Goal: Information Seeking & Learning: Learn about a topic

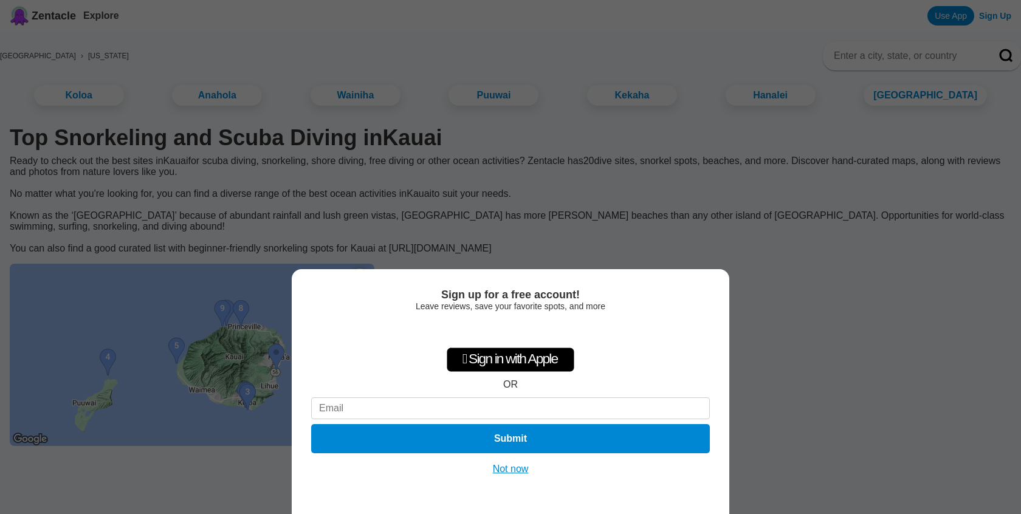
click at [516, 468] on button "Not now" at bounding box center [510, 469] width 43 height 12
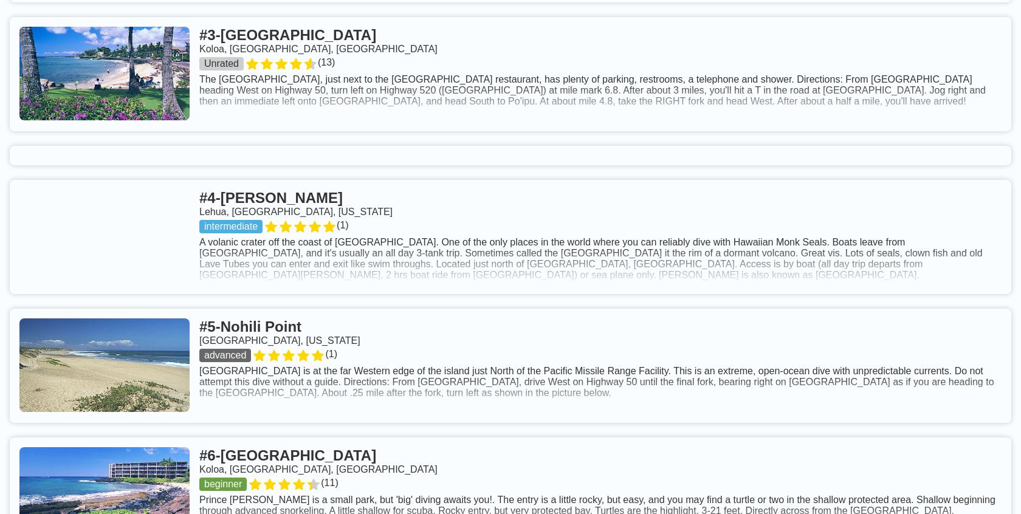
scroll to position [810, 0]
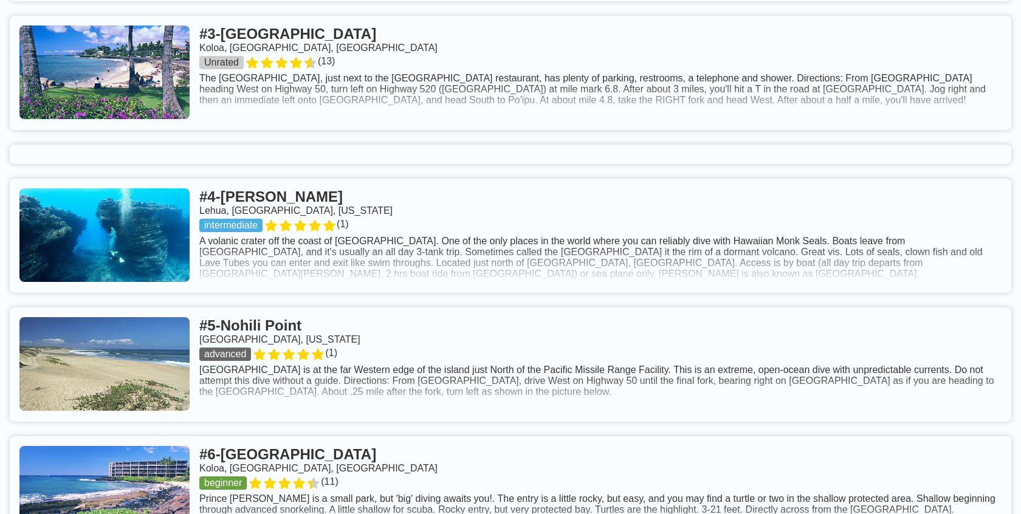
click at [385, 221] on link at bounding box center [511, 236] width 1002 height 114
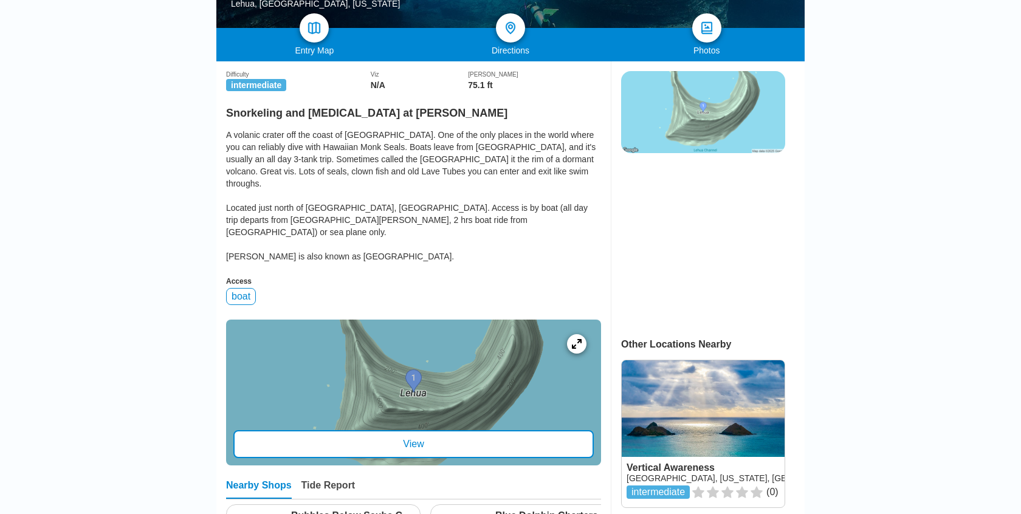
scroll to position [261, 0]
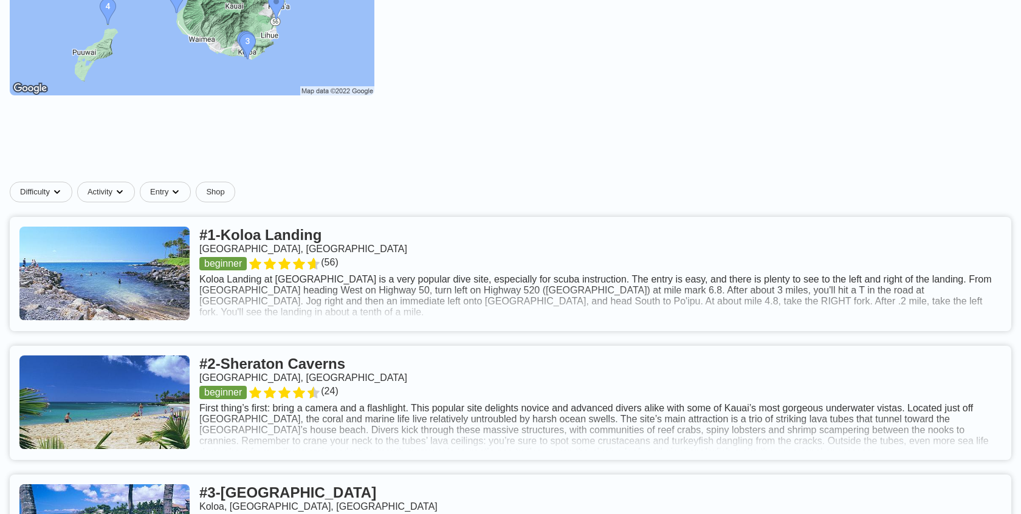
scroll to position [353, 0]
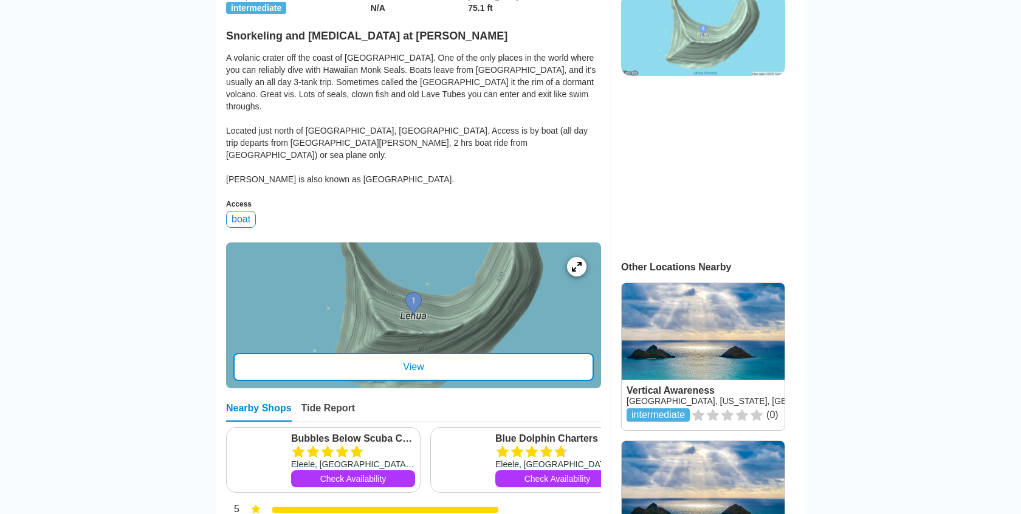
scroll to position [339, 0]
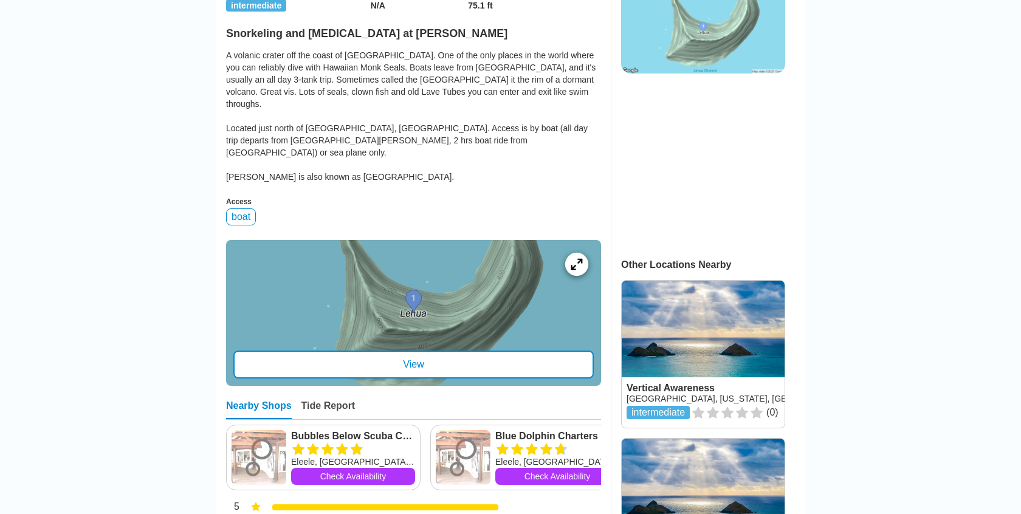
click at [571, 258] on icon at bounding box center [577, 264] width 12 height 12
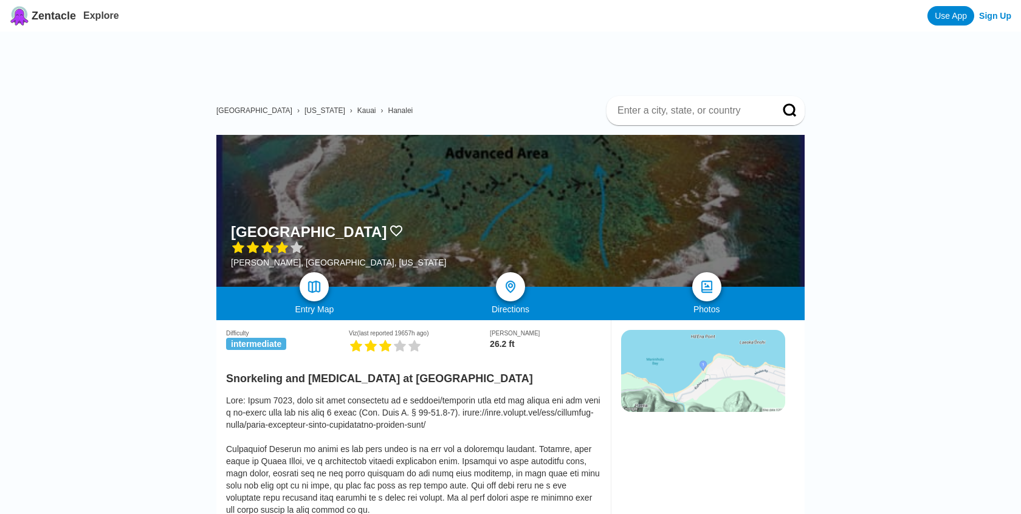
click at [416, 172] on div at bounding box center [510, 211] width 588 height 152
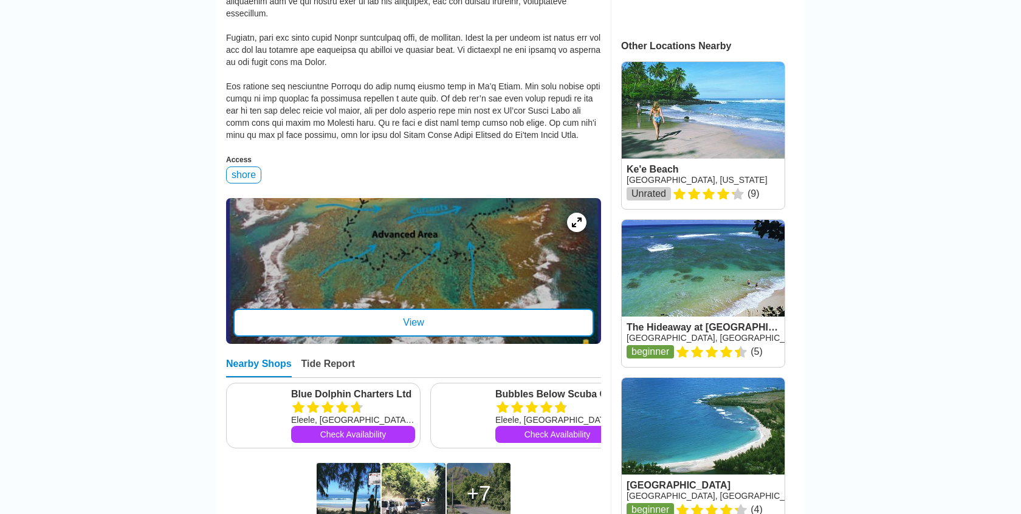
scroll to position [569, 0]
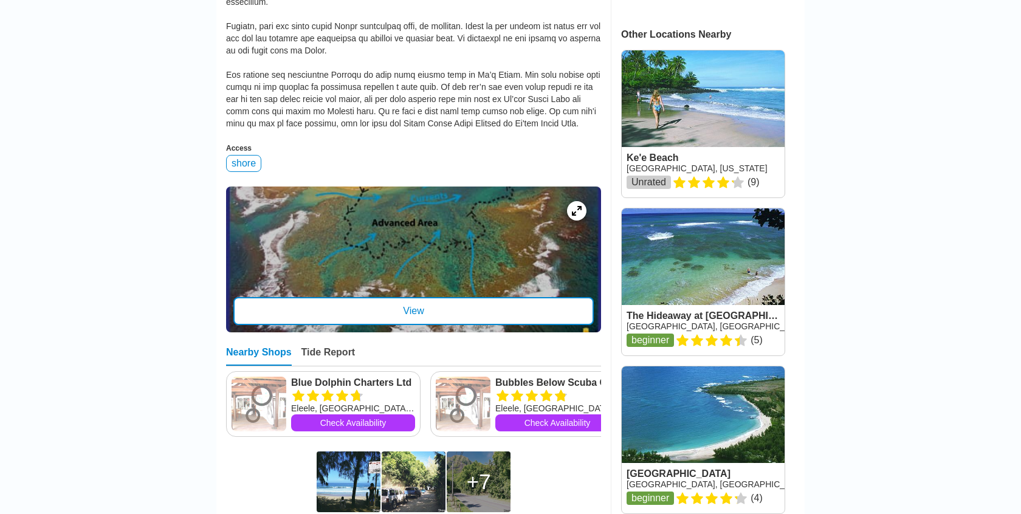
click at [372, 297] on div "View" at bounding box center [413, 311] width 361 height 28
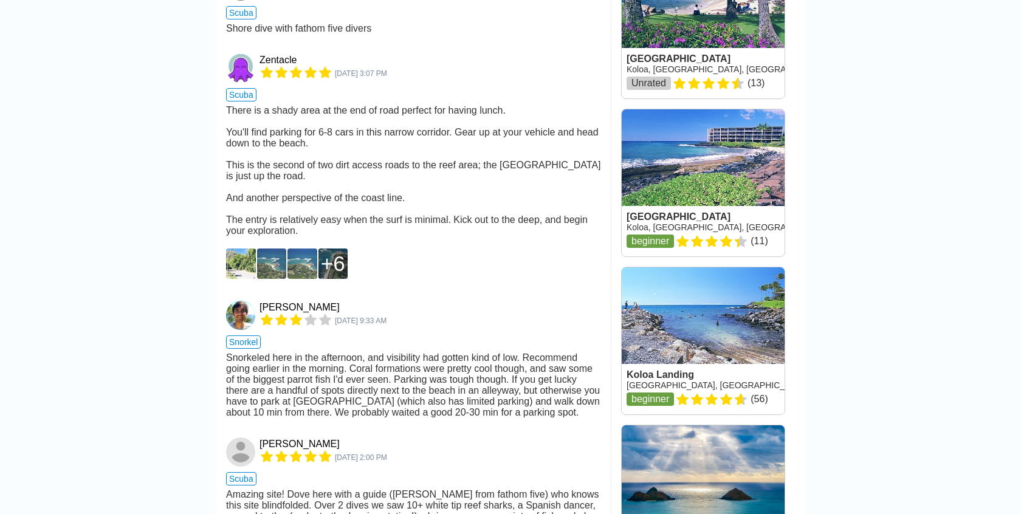
scroll to position [1540, 0]
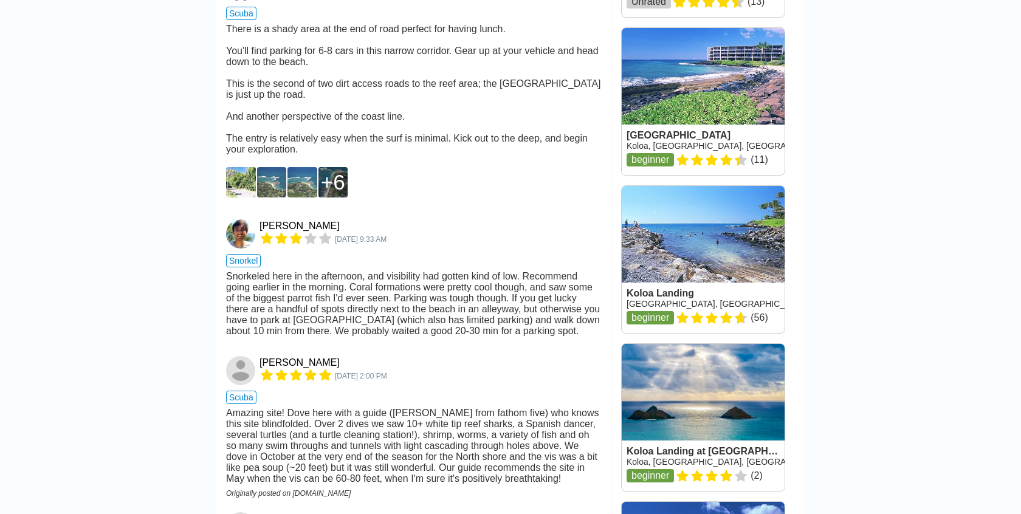
click at [331, 170] on div "6" at bounding box center [333, 182] width 24 height 24
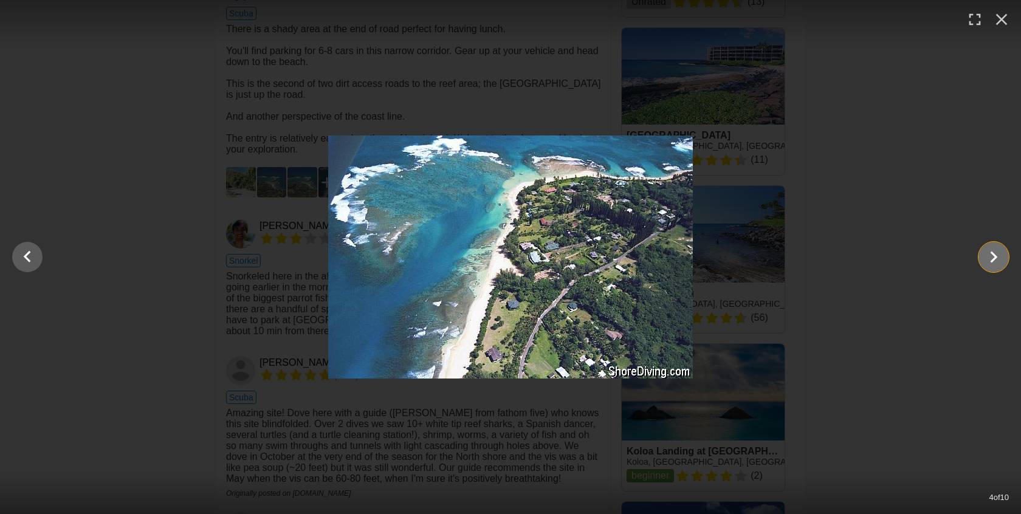
click at [990, 260] on icon "Show slide 5 of 10" at bounding box center [993, 257] width 23 height 29
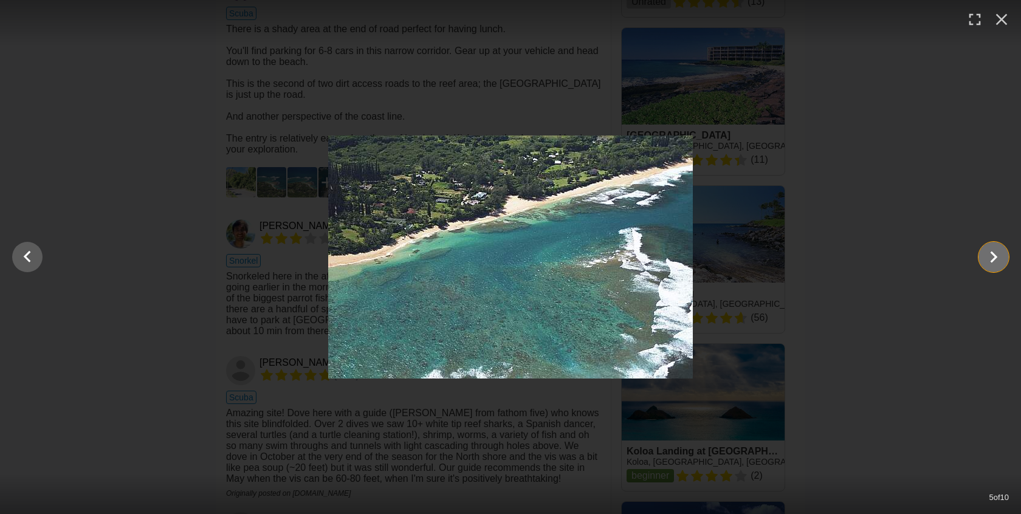
click at [990, 260] on icon "Show slide 6 of 10" at bounding box center [993, 257] width 23 height 29
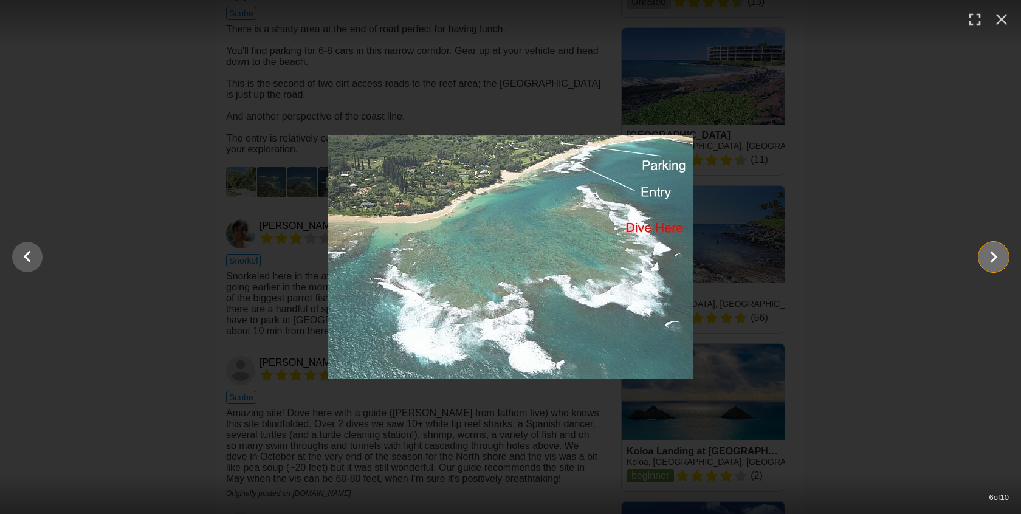
click at [990, 260] on icon "Show slide 7 of 10" at bounding box center [993, 257] width 23 height 29
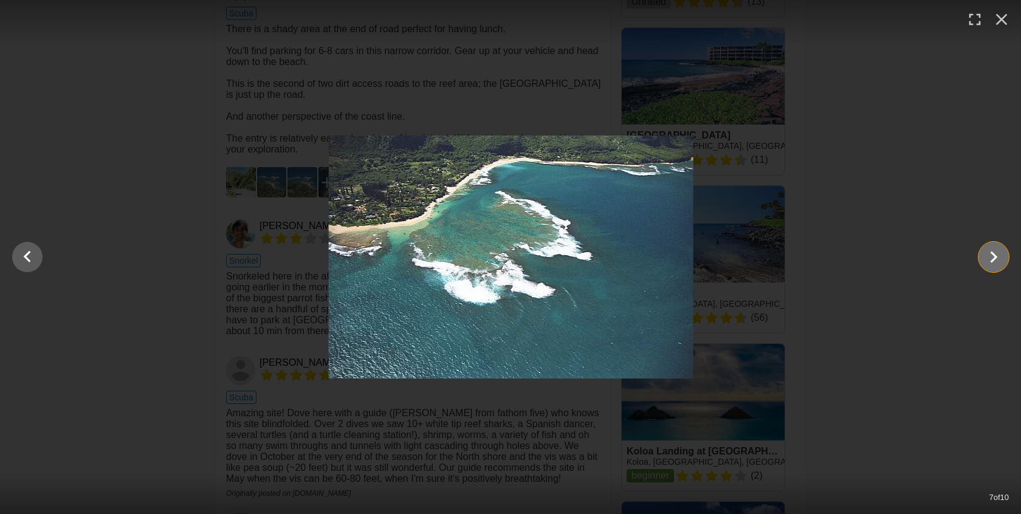
click at [990, 260] on icon "Show slide 8 of 10" at bounding box center [993, 257] width 23 height 29
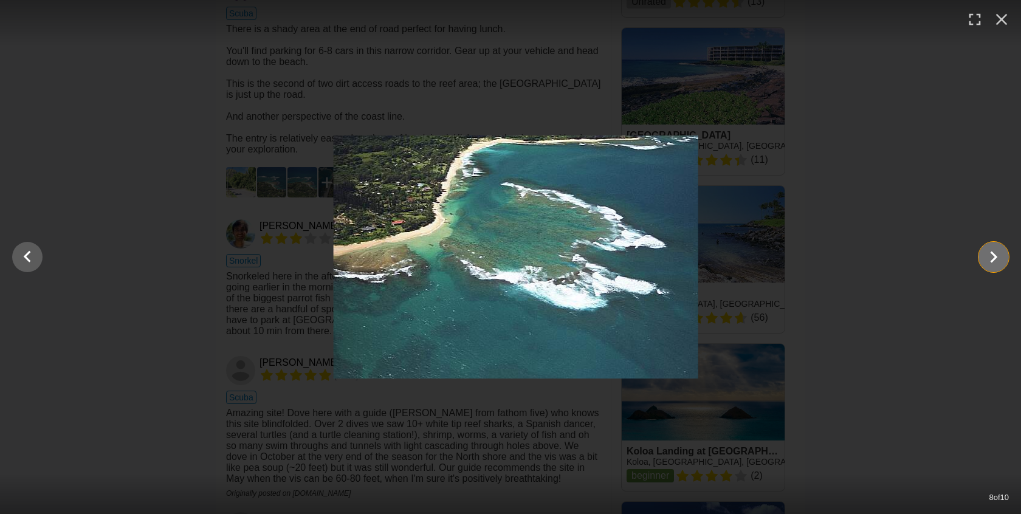
click at [990, 260] on icon "Show slide 9 of 10" at bounding box center [993, 257] width 23 height 29
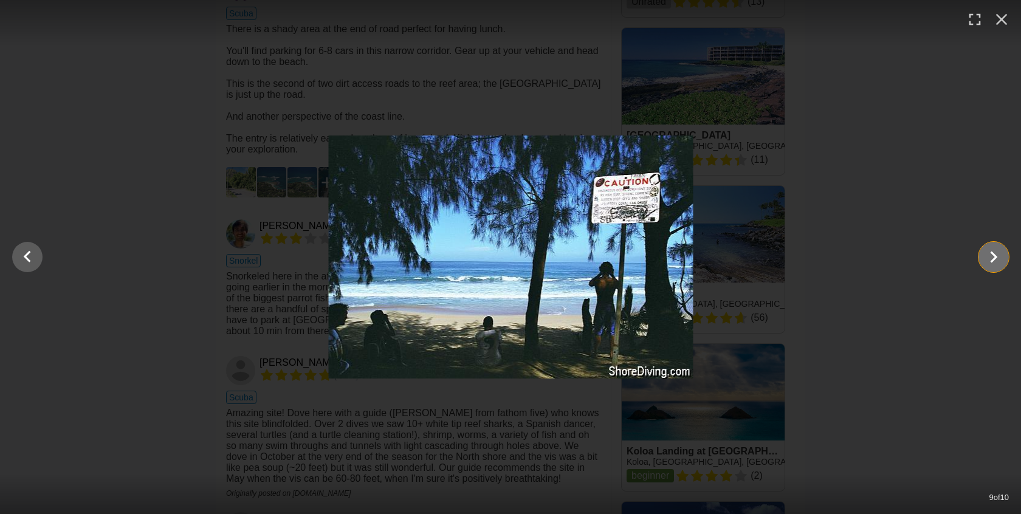
click at [990, 260] on icon "Show slide 10 of 10" at bounding box center [993, 257] width 23 height 29
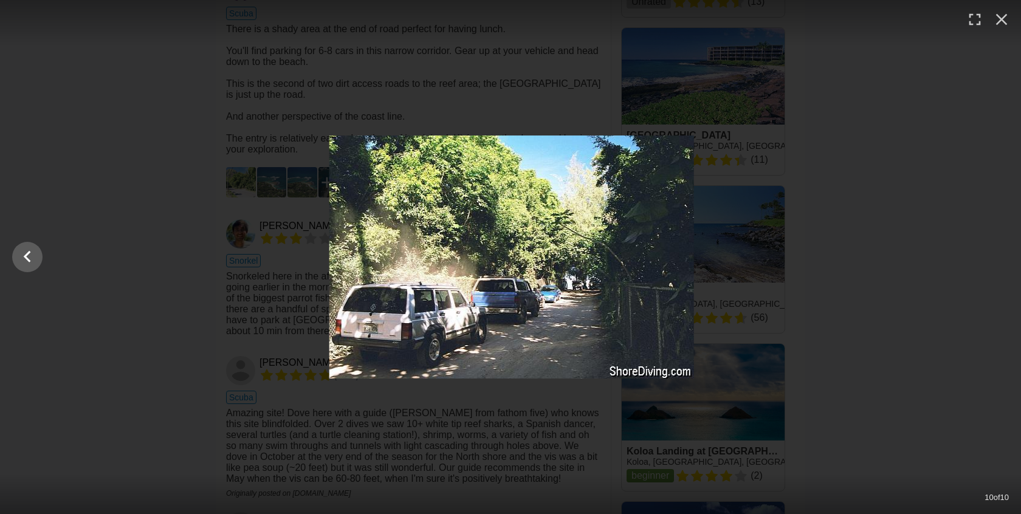
click at [990, 260] on div at bounding box center [511, 257] width 1021 height 243
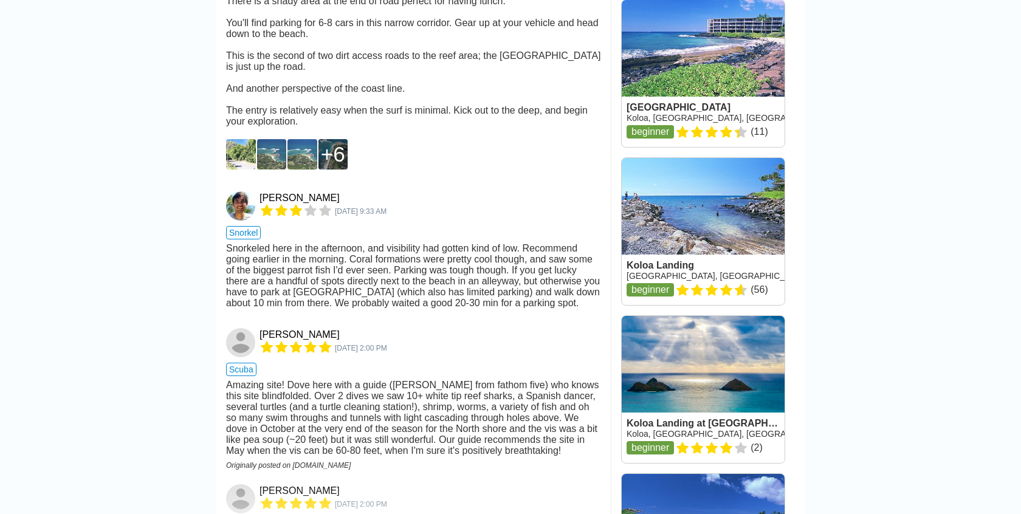
scroll to position [1525, 0]
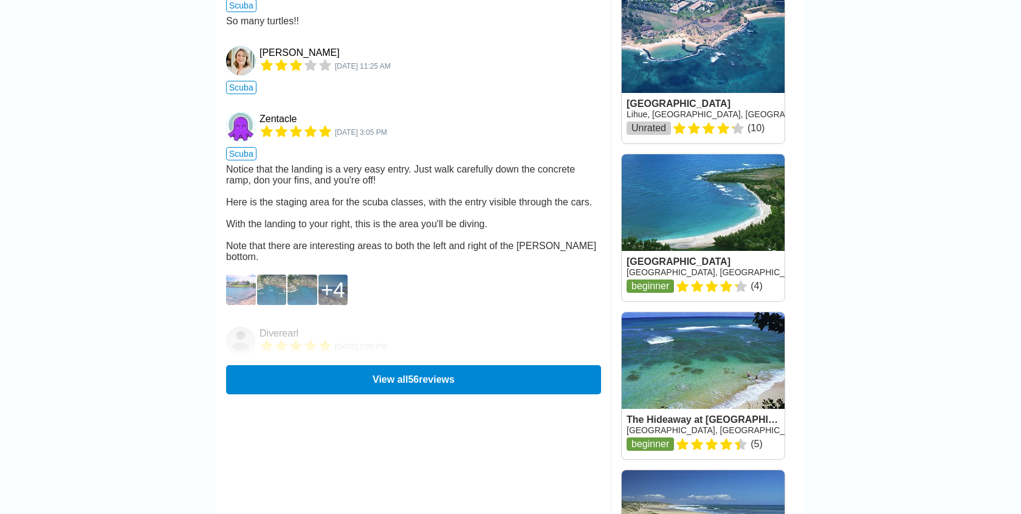
scroll to position [1575, 0]
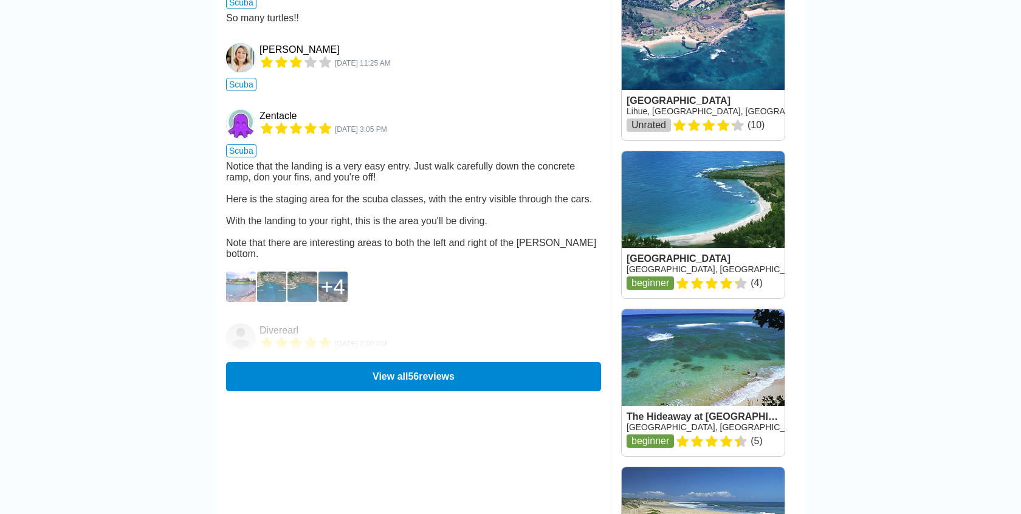
click at [245, 272] on img at bounding box center [241, 287] width 30 height 30
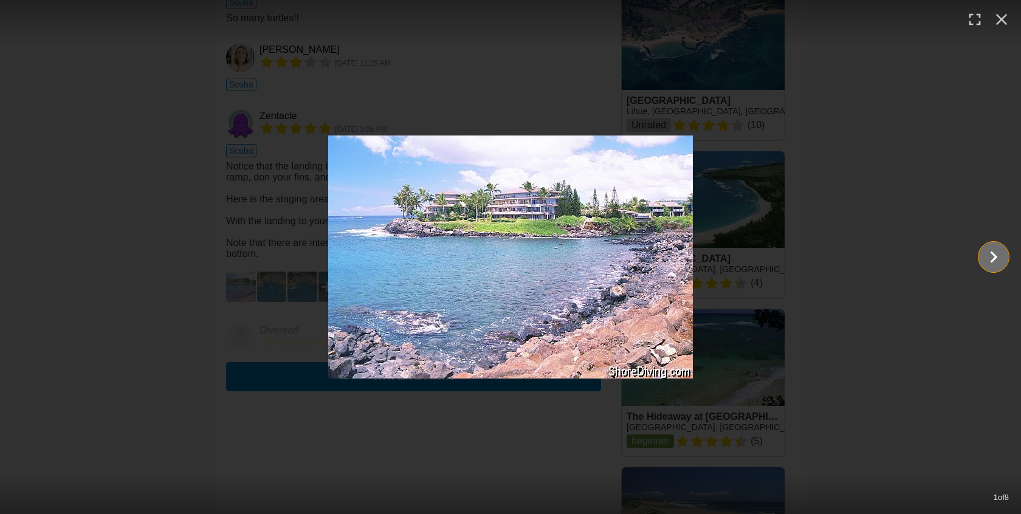
click at [999, 260] on icon "Show slide 2 of 8" at bounding box center [993, 257] width 23 height 29
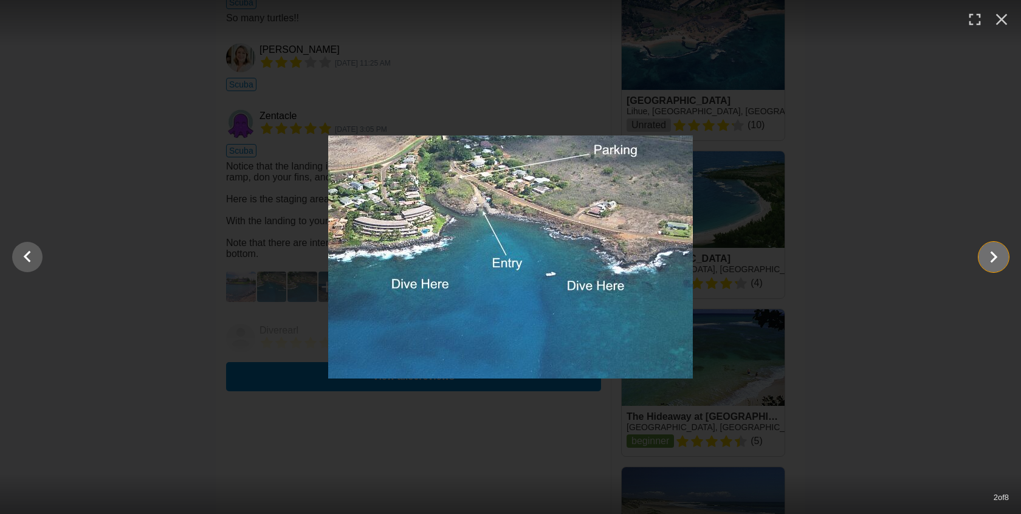
click at [999, 260] on icon "Show slide 3 of 8" at bounding box center [993, 257] width 23 height 29
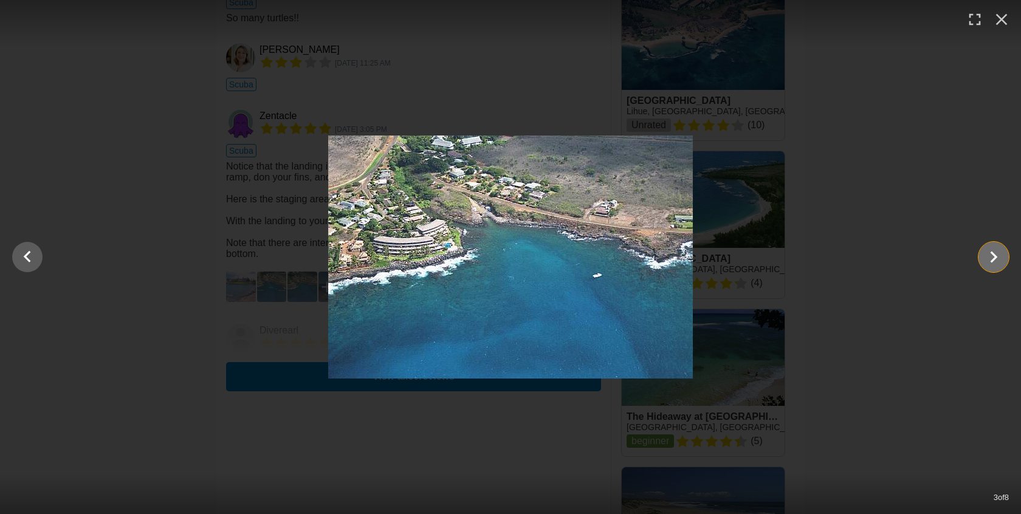
click at [999, 260] on icon "Show slide 4 of 8" at bounding box center [993, 257] width 23 height 29
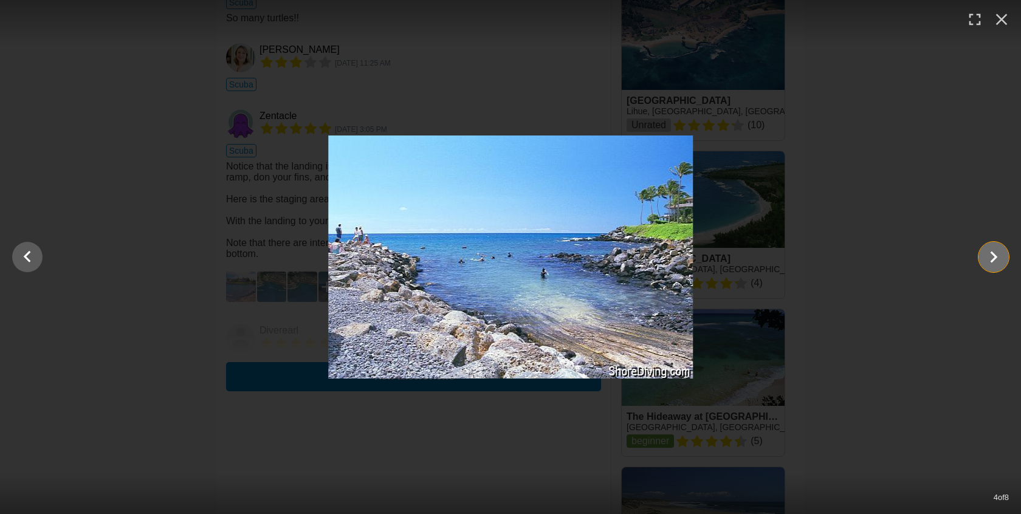
click at [999, 260] on icon "Show slide 5 of 8" at bounding box center [993, 257] width 23 height 29
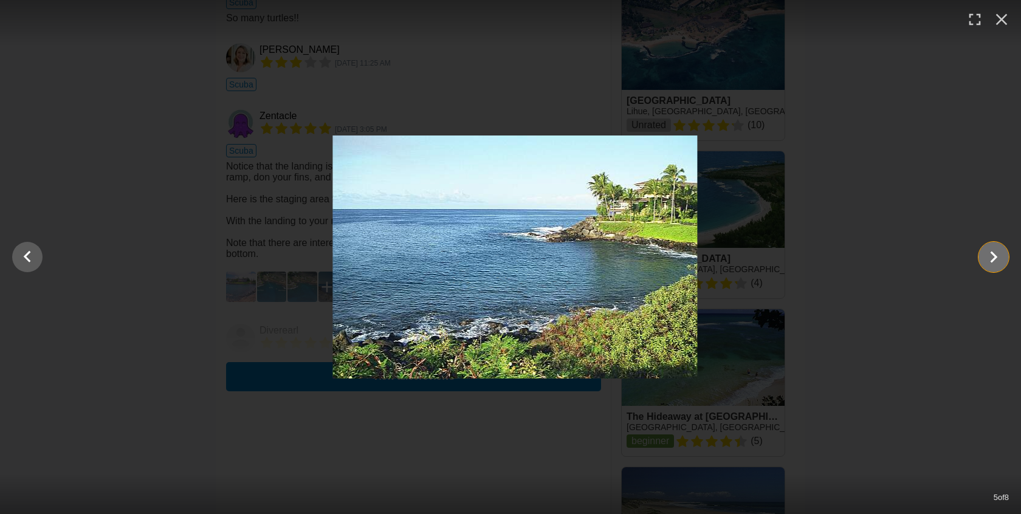
click at [999, 260] on icon "Show slide 6 of 8" at bounding box center [993, 257] width 23 height 29
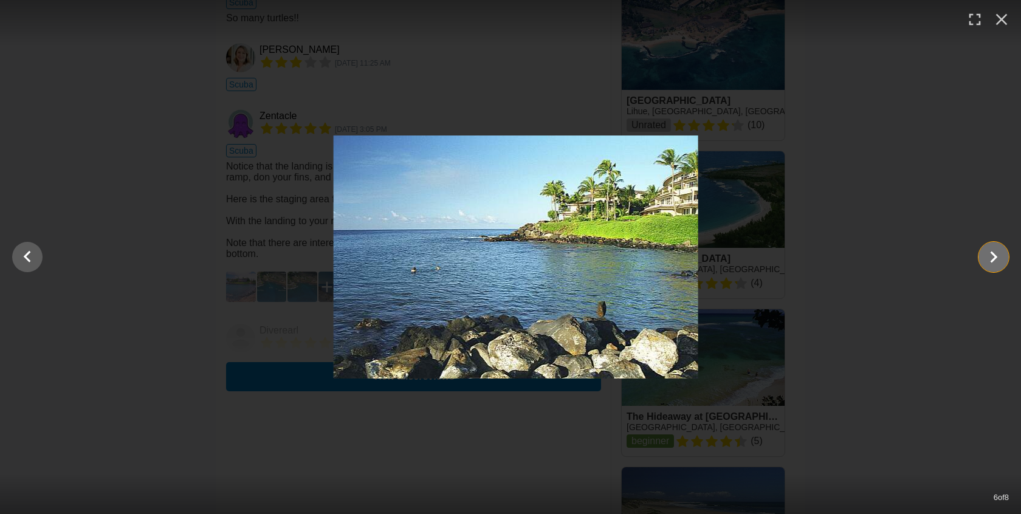
click at [999, 260] on icon "Show slide 7 of 8" at bounding box center [993, 257] width 23 height 29
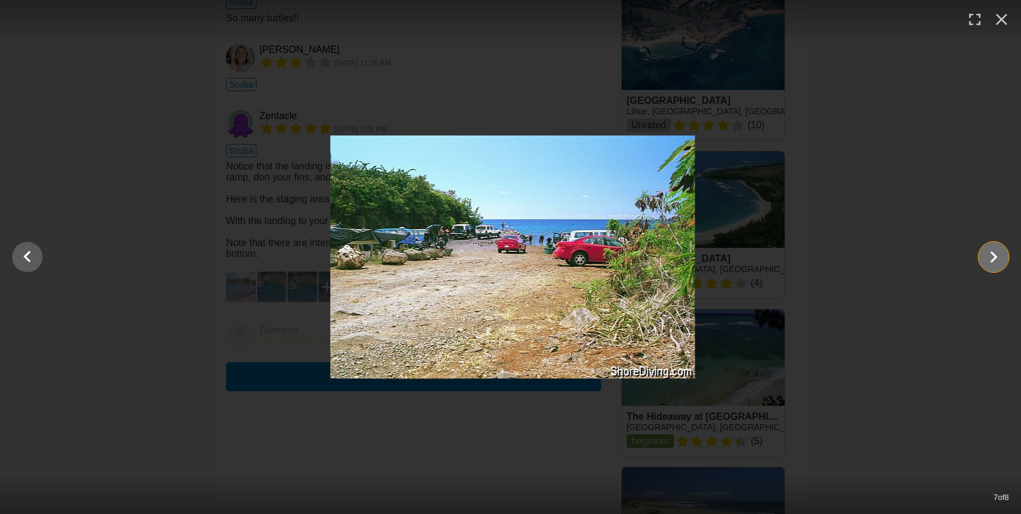
click at [999, 260] on icon "Show slide 8 of 8" at bounding box center [993, 257] width 23 height 29
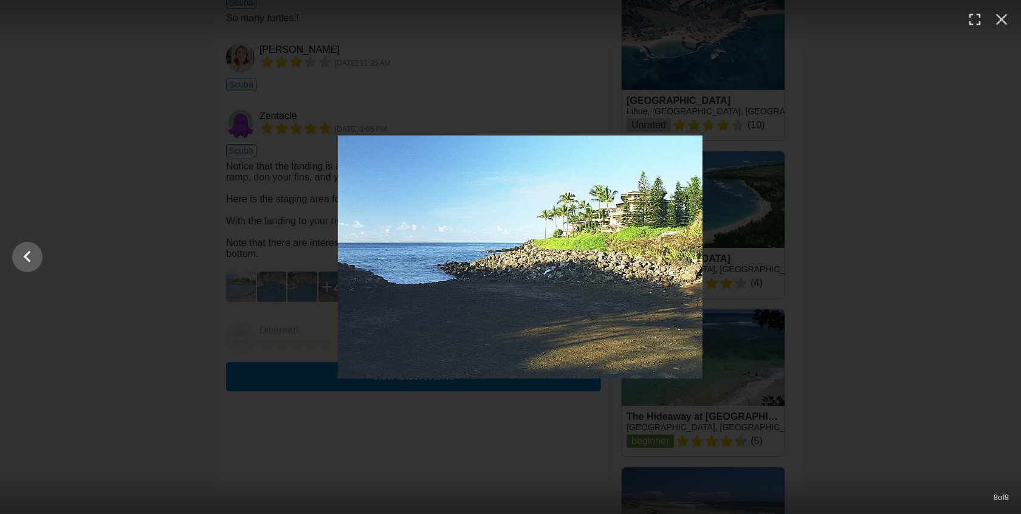
click at [999, 260] on div at bounding box center [520, 257] width 1021 height 243
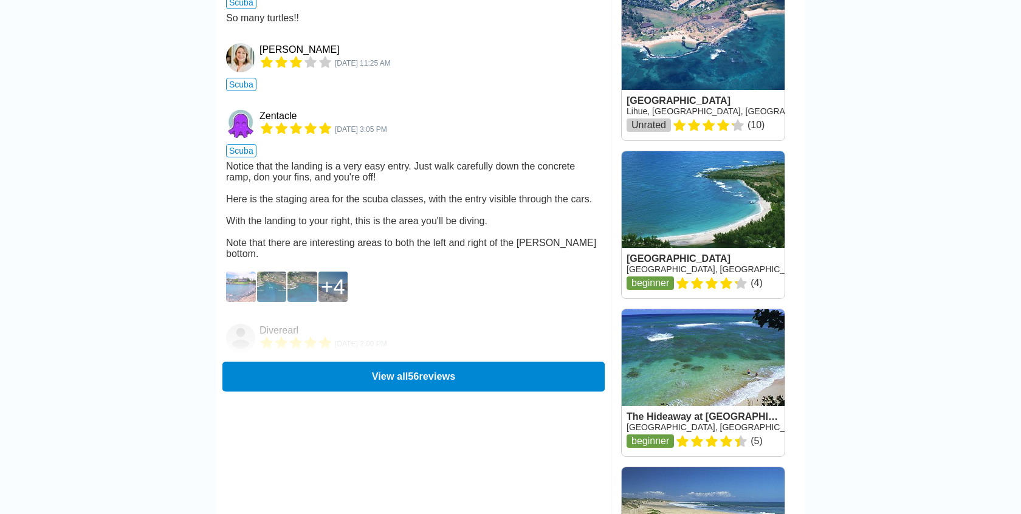
click at [481, 362] on button "View all 56 reviews" at bounding box center [414, 377] width 382 height 30
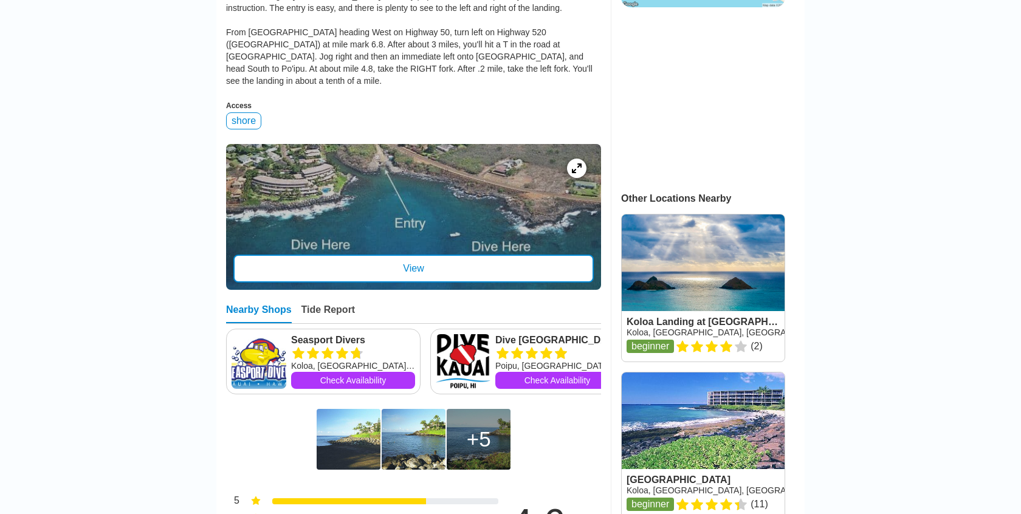
scroll to position [0, 0]
